Goal: Find specific page/section: Find specific page/section

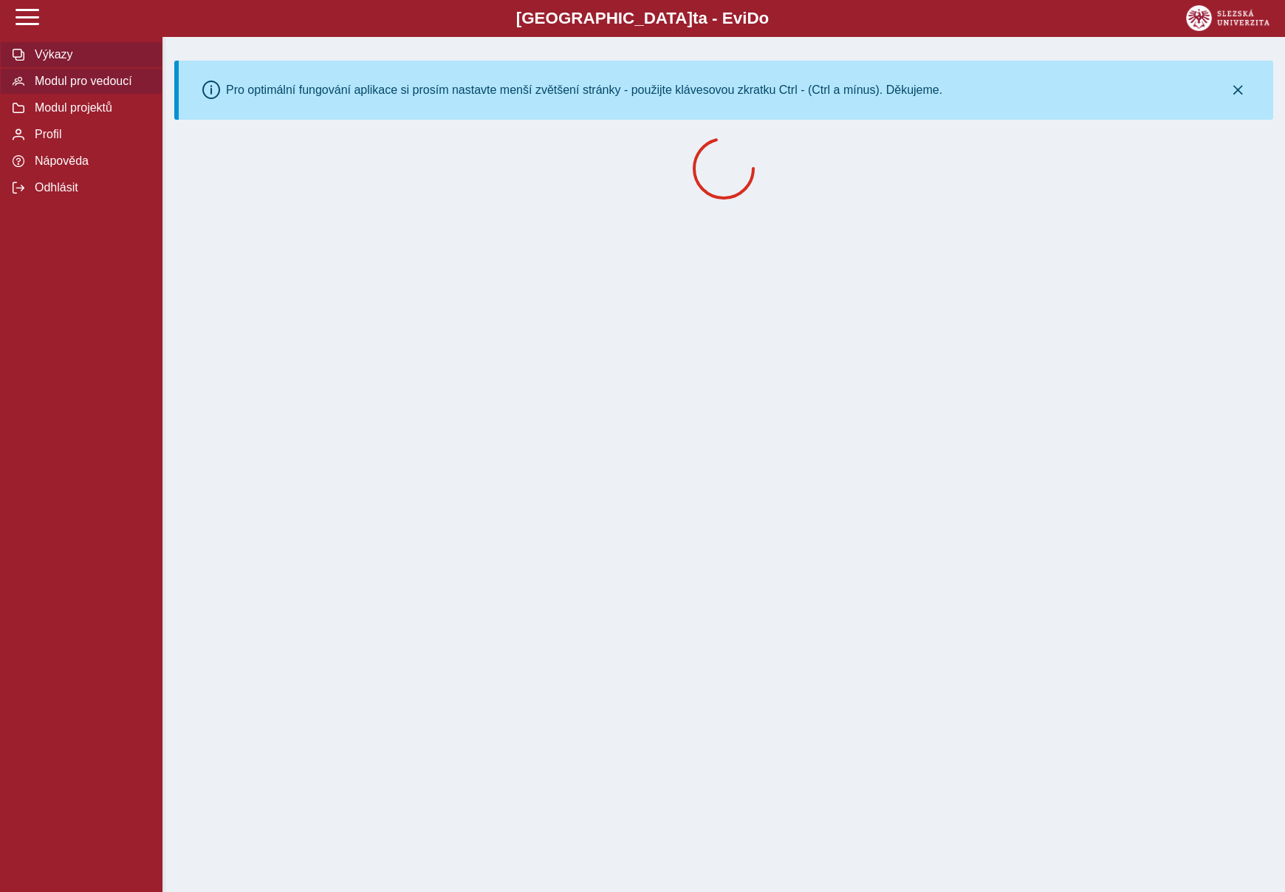
click at [70, 92] on button "Modul pro vedoucí" at bounding box center [81, 81] width 162 height 27
